Goal: Task Accomplishment & Management: Manage account settings

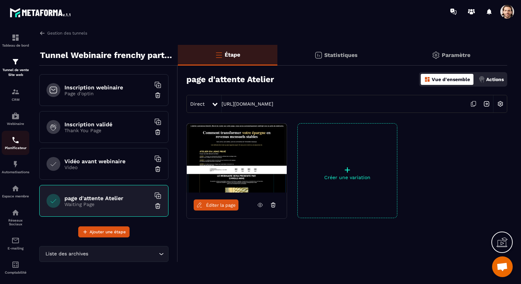
click at [17, 145] on div "Planificateur" at bounding box center [16, 143] width 28 height 14
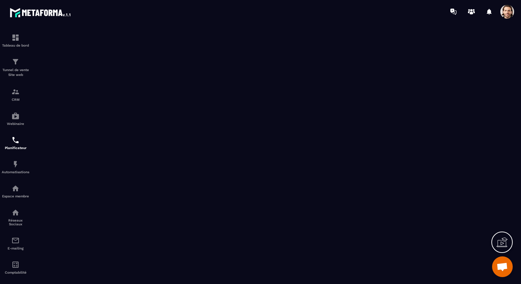
click at [508, 11] on span at bounding box center [508, 12] width 14 height 14
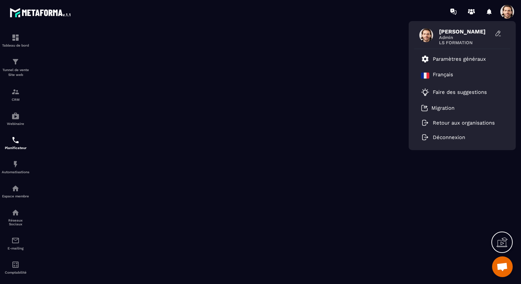
click at [303, 15] on div "Hanouna Sebastien Admin LS FORMATION Paramètres généraux Français Faire des sug…" at bounding box center [301, 11] width 440 height 23
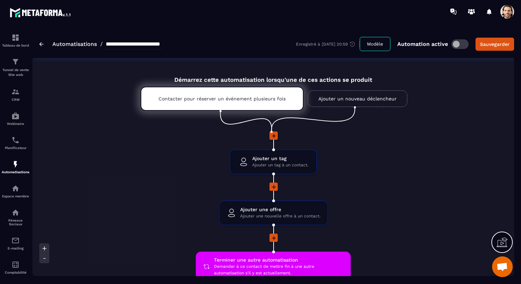
scroll to position [675, 0]
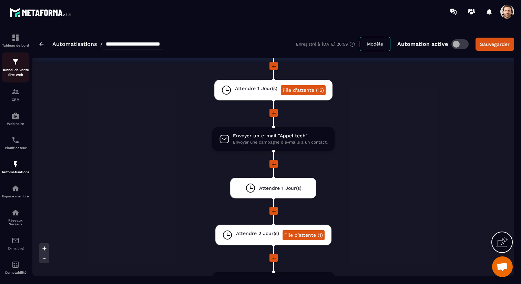
click at [19, 75] on p "Tunnel de vente Site web" at bounding box center [16, 73] width 28 height 10
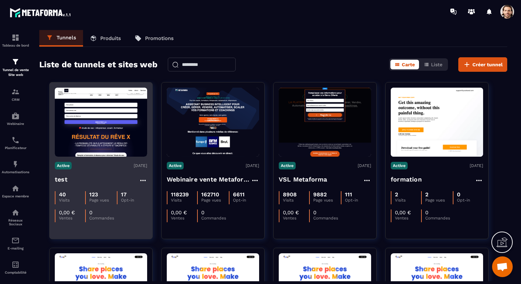
click at [108, 190] on div "40 Visits 123 Page vues 17 Opt-in 0,00 € Ventes 0 Commandes" at bounding box center [101, 204] width 92 height 36
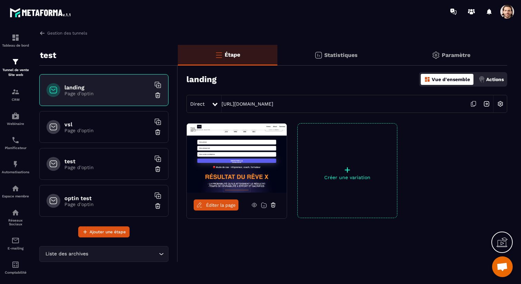
click at [218, 205] on span "Éditer la page" at bounding box center [221, 204] width 30 height 5
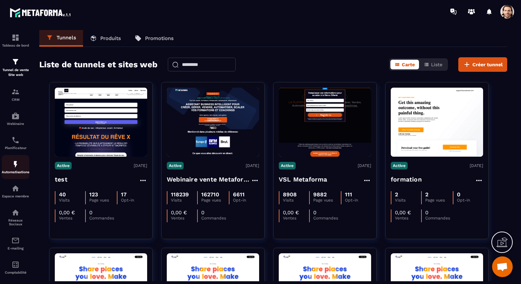
click at [19, 166] on img at bounding box center [15, 164] width 8 height 8
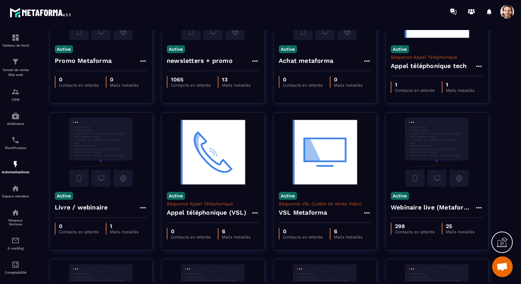
scroll to position [143, 0]
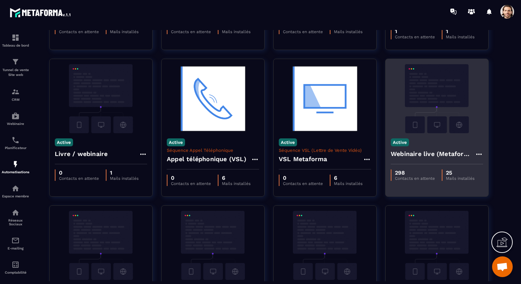
click at [409, 154] on h4 "Webinaire live (Metaforma)" at bounding box center [433, 154] width 84 height 10
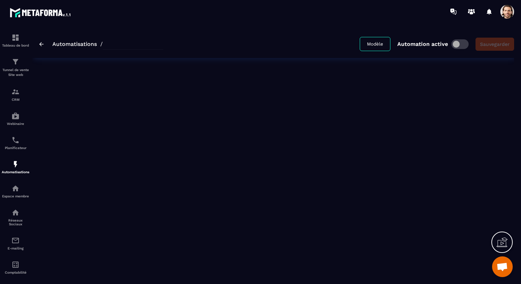
type input "**********"
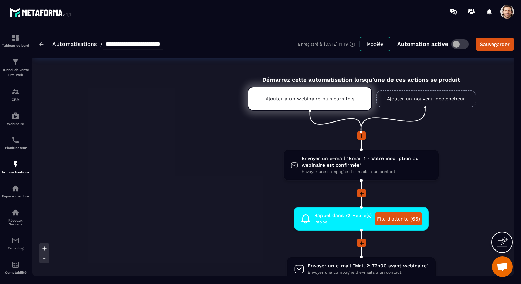
click at [501, 16] on div at bounding box center [508, 12] width 14 height 14
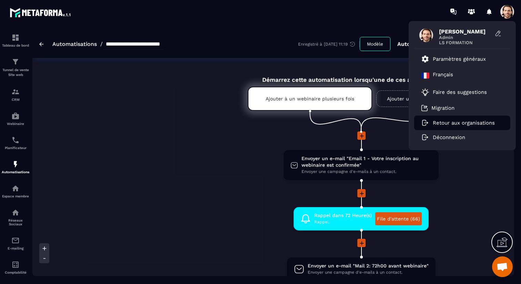
click at [437, 123] on p "Retour aux organisations" at bounding box center [464, 123] width 62 height 6
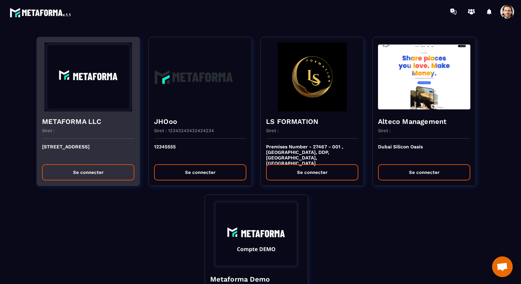
click at [77, 174] on button "Se connecter" at bounding box center [88, 172] width 92 height 16
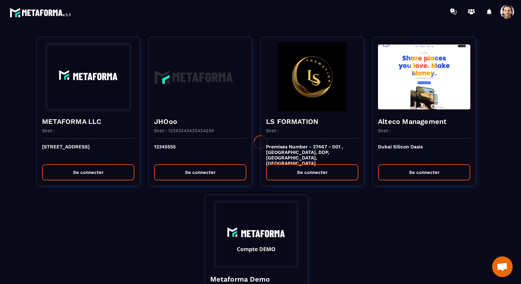
click at [313, 159] on div at bounding box center [260, 142] width 521 height 284
